Goal: Transaction & Acquisition: Purchase product/service

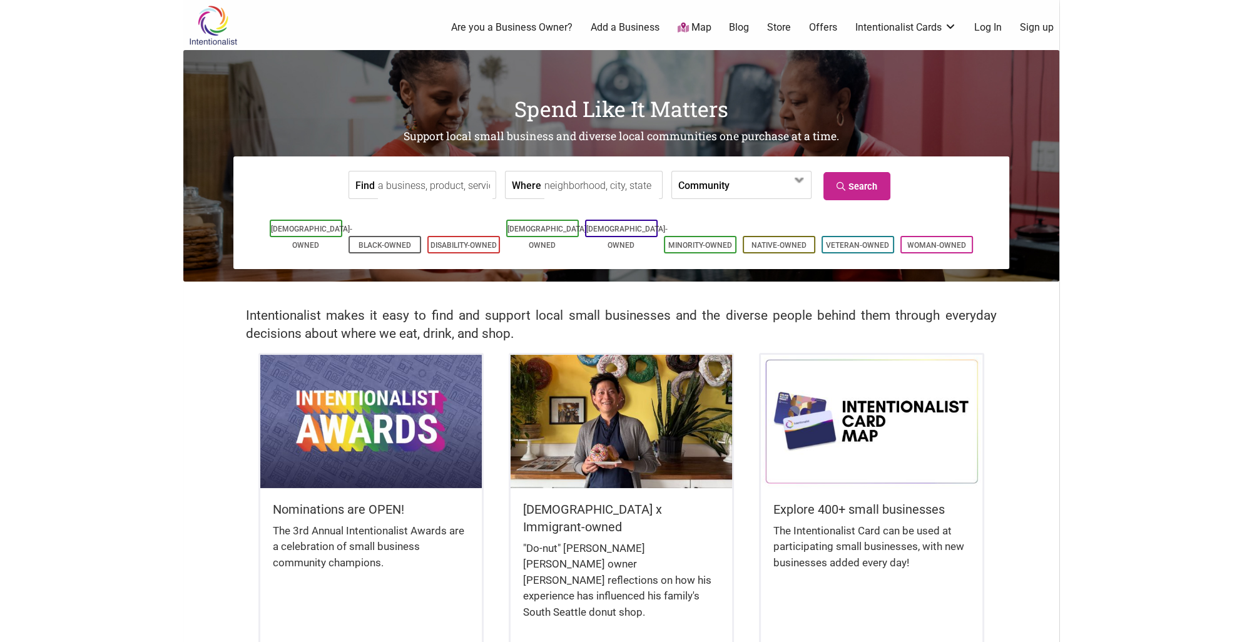
click at [1194, 194] on body "× Menu 0 Are you a Business Owner? Add a Business Map Blog Store Offers Intenti…" at bounding box center [621, 321] width 1242 height 642
click at [941, 79] on link "Intentionalist Card" at bounding box center [906, 83] width 81 height 14
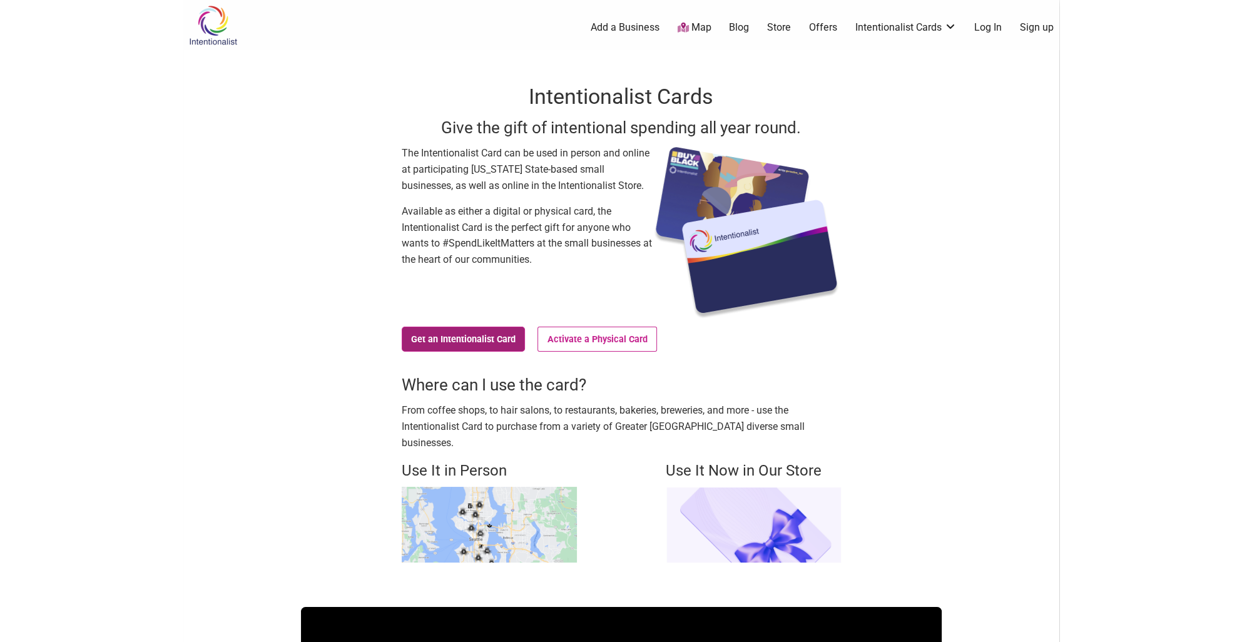
click at [482, 338] on link "Get an Intentionalist Card" at bounding box center [464, 339] width 124 height 25
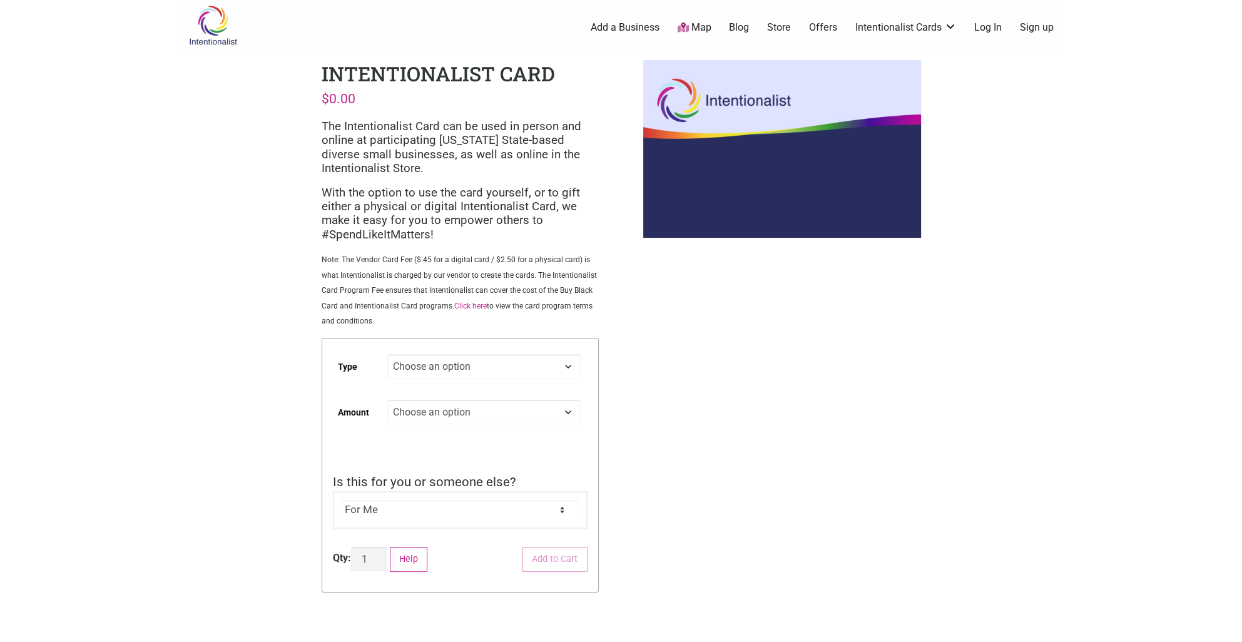
click at [534, 367] on select "Choose an option Digital Physical" at bounding box center [483, 366] width 193 height 24
click at [387, 355] on select "Choose an option Digital Physical" at bounding box center [483, 366] width 193 height 24
select select "Digital"
click at [518, 410] on select "Choose an option Custom 25 50 100 150 200 250 500" at bounding box center [483, 412] width 193 height 24
drag, startPoint x: 849, startPoint y: 419, endPoint x: 840, endPoint y: 419, distance: 9.4
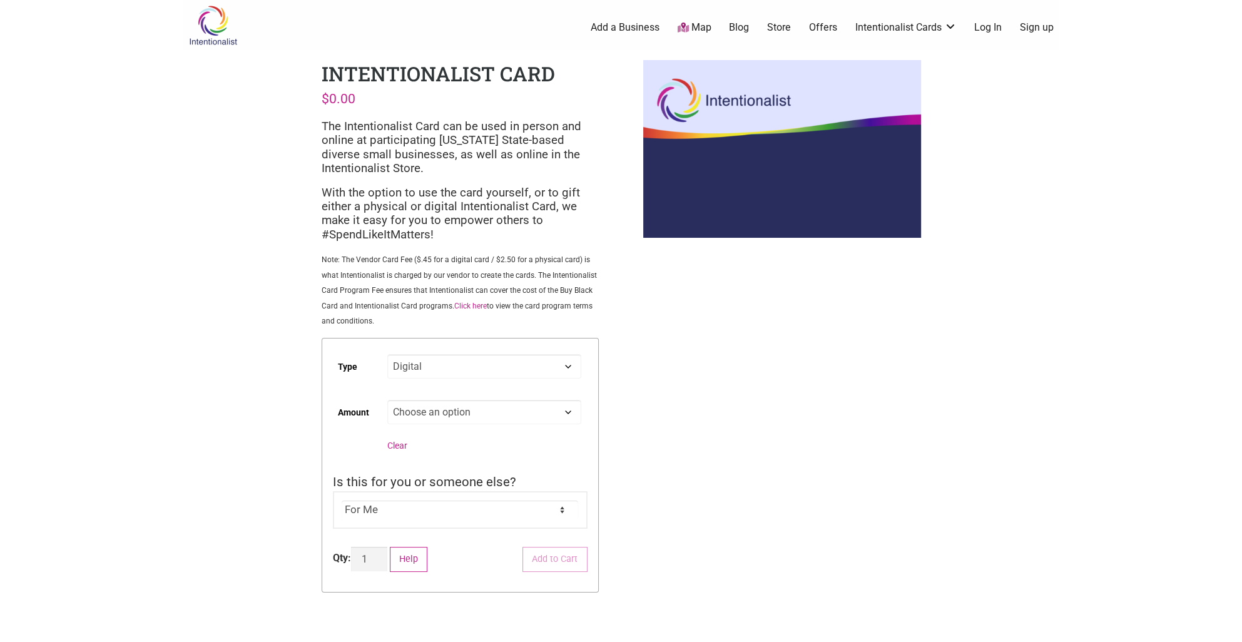
click at [840, 419] on div "Intentionalist Spend like it matters 0 Add a Business Map Blog Store Offers Int…" at bounding box center [621, 479] width 876 height 959
drag, startPoint x: 709, startPoint y: 475, endPoint x: 674, endPoint y: 467, distance: 36.0
click at [709, 475] on div "Intentionalist Spend like it matters 0 Add a Business Map Blog Store Offers Int…" at bounding box center [621, 479] width 876 height 959
click at [444, 331] on div "Intentionalist Card $ 0.00 The Intentionalist Card can be used in person and on…" at bounding box center [460, 337] width 297 height 574
click at [505, 298] on p "Note: The Vendor Card Fee ($.45 for a digital card / $2.50 for a physical card)…" at bounding box center [460, 289] width 277 height 76
